Goal: Information Seeking & Learning: Learn about a topic

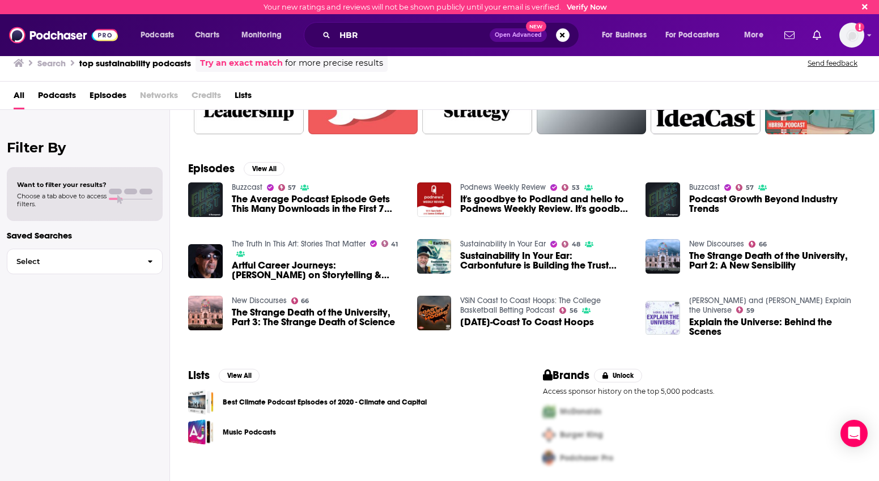
click at [680, 83] on div "All Podcasts Episodes Networks Credits Lists" at bounding box center [439, 96] width 879 height 28
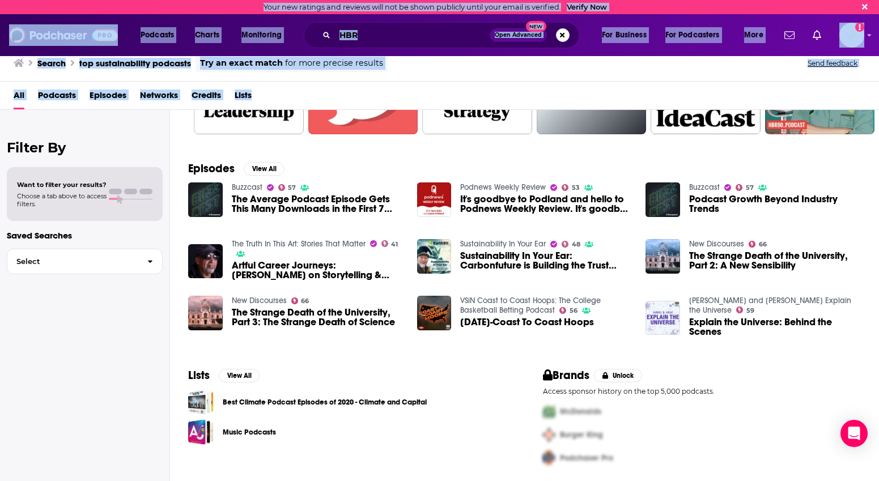
drag, startPoint x: 680, startPoint y: 83, endPoint x: 661, endPoint y: -48, distance: 132.3
click at [661, 0] on html "Your new ratings and reviews will not be shown publicly until your email is ver…" at bounding box center [439, 240] width 879 height 481
click at [400, 68] on div "Search top sustainability podcasts Try an exact match for more precise results …" at bounding box center [437, 63] width 847 height 18
drag, startPoint x: 400, startPoint y: 68, endPoint x: 244, endPoint y: 19, distance: 162.9
click at [315, 0] on html "Your new ratings and reviews will not be shown publicly until your email is ver…" at bounding box center [439, 240] width 879 height 481
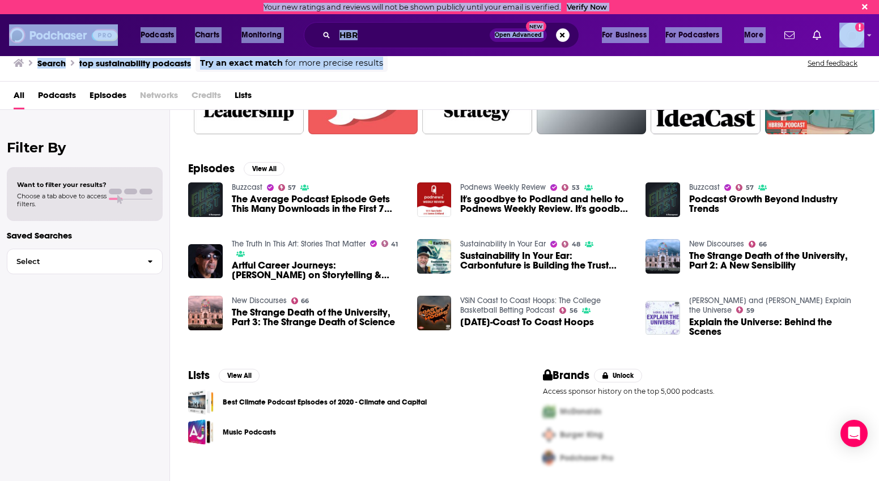
click at [90, 36] on img at bounding box center [63, 35] width 109 height 22
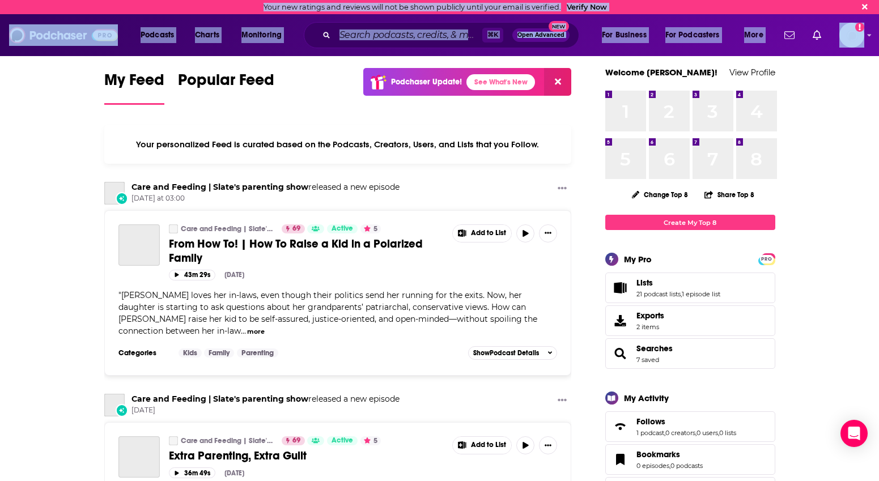
click at [372, 33] on input "Search podcasts, credits, & more..." at bounding box center [408, 35] width 147 height 18
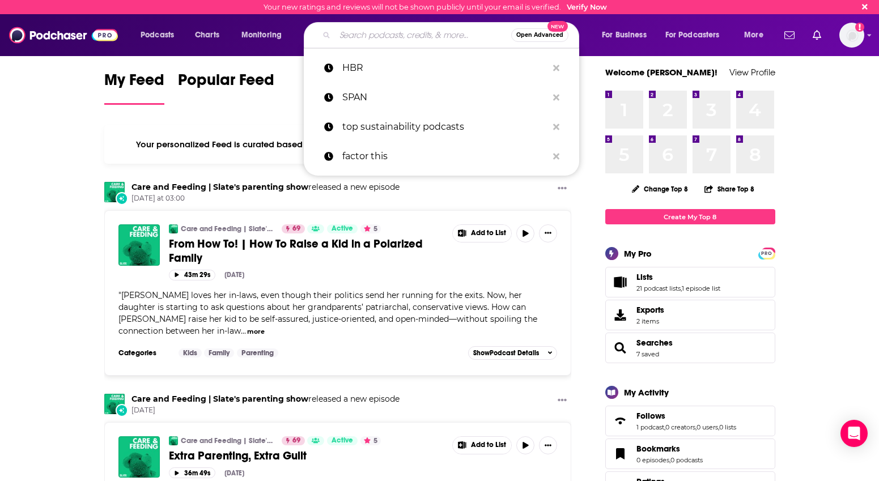
click at [358, 37] on input "Search podcasts, credits, & more..." at bounding box center [423, 35] width 176 height 18
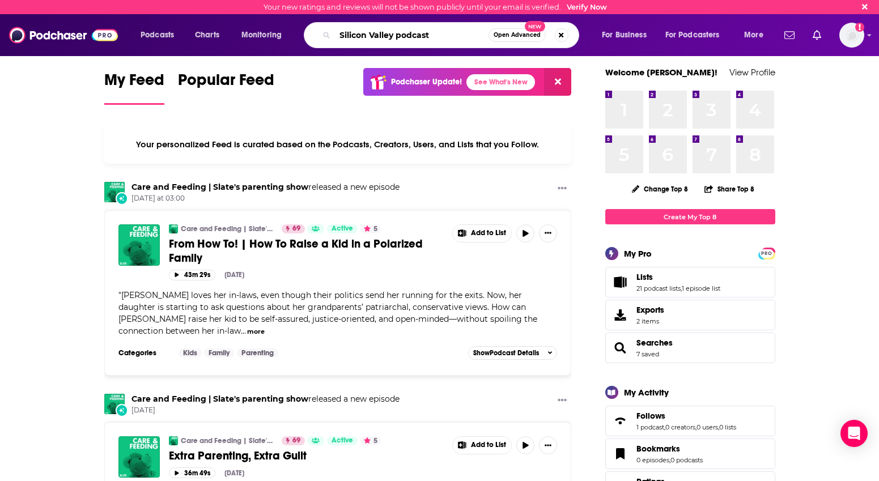
type input "Silicon Valley podcast"
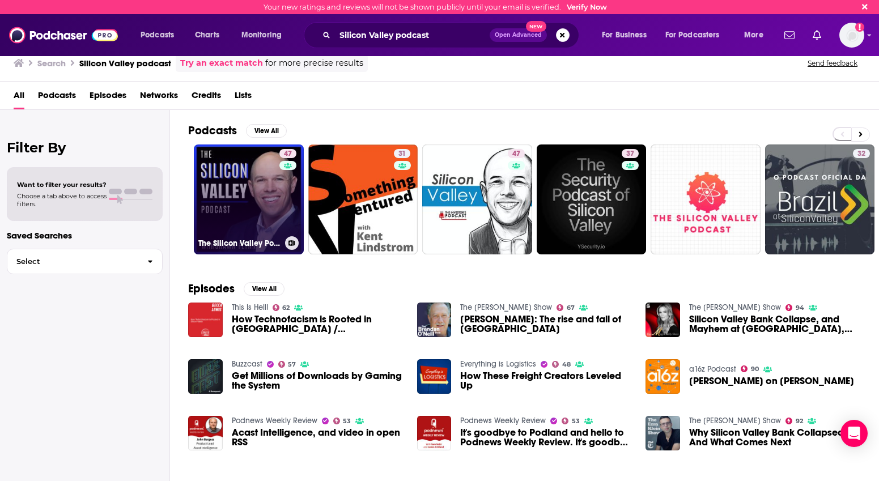
click at [260, 210] on link "47 The Silicon Valley Podcast" at bounding box center [249, 200] width 110 height 110
